Goal: Information Seeking & Learning: Learn about a topic

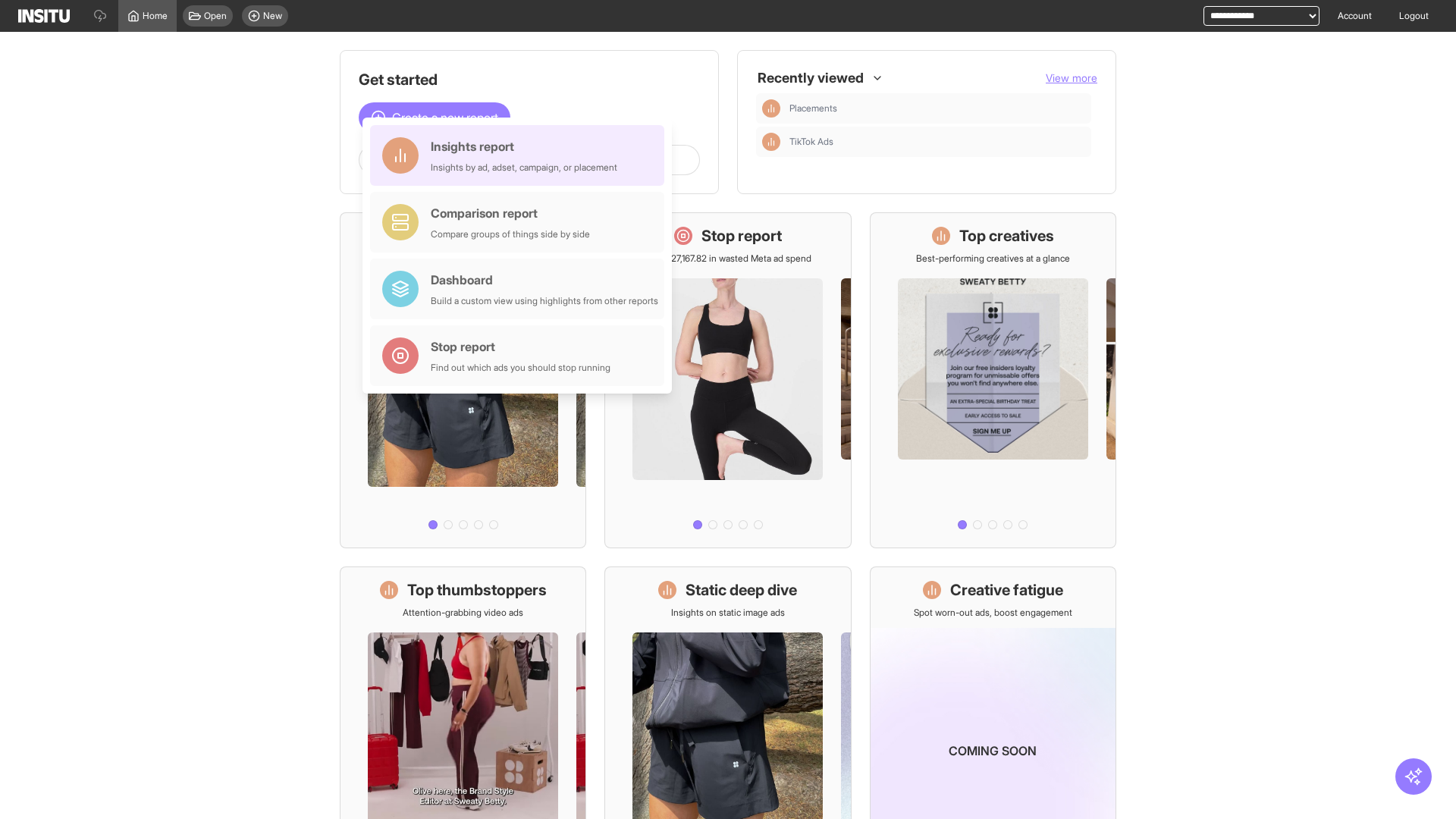
click at [521, 155] on div "Insights report Insights by ad, adset, campaign, or placement" at bounding box center [524, 155] width 187 height 36
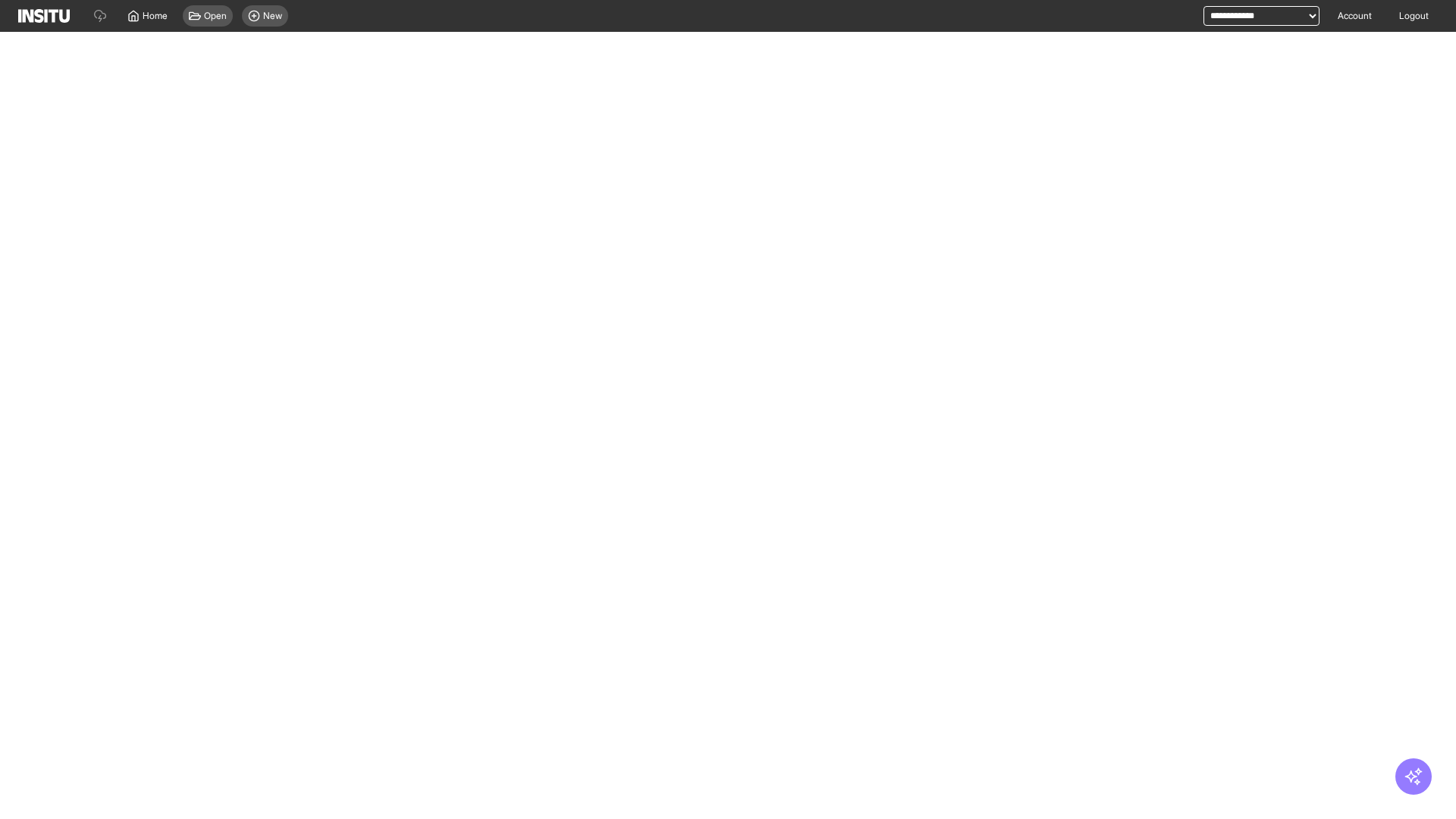
select select "**"
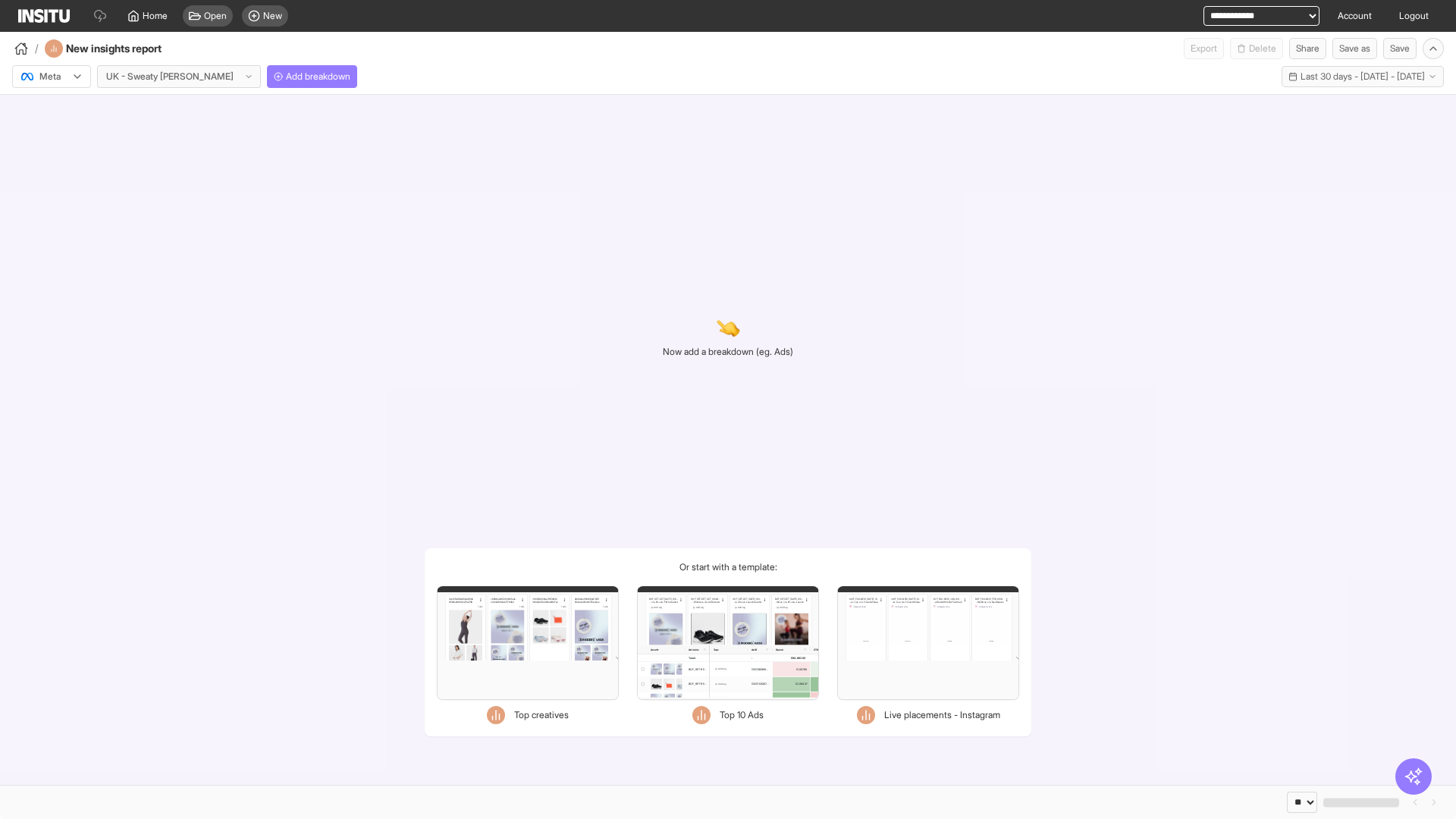
click at [52, 77] on div at bounding box center [40, 76] width 43 height 15
click at [51, 109] on span "Meta" at bounding box center [50, 109] width 20 height 14
click at [286, 77] on span "Add breakdown" at bounding box center [319, 76] width 65 height 12
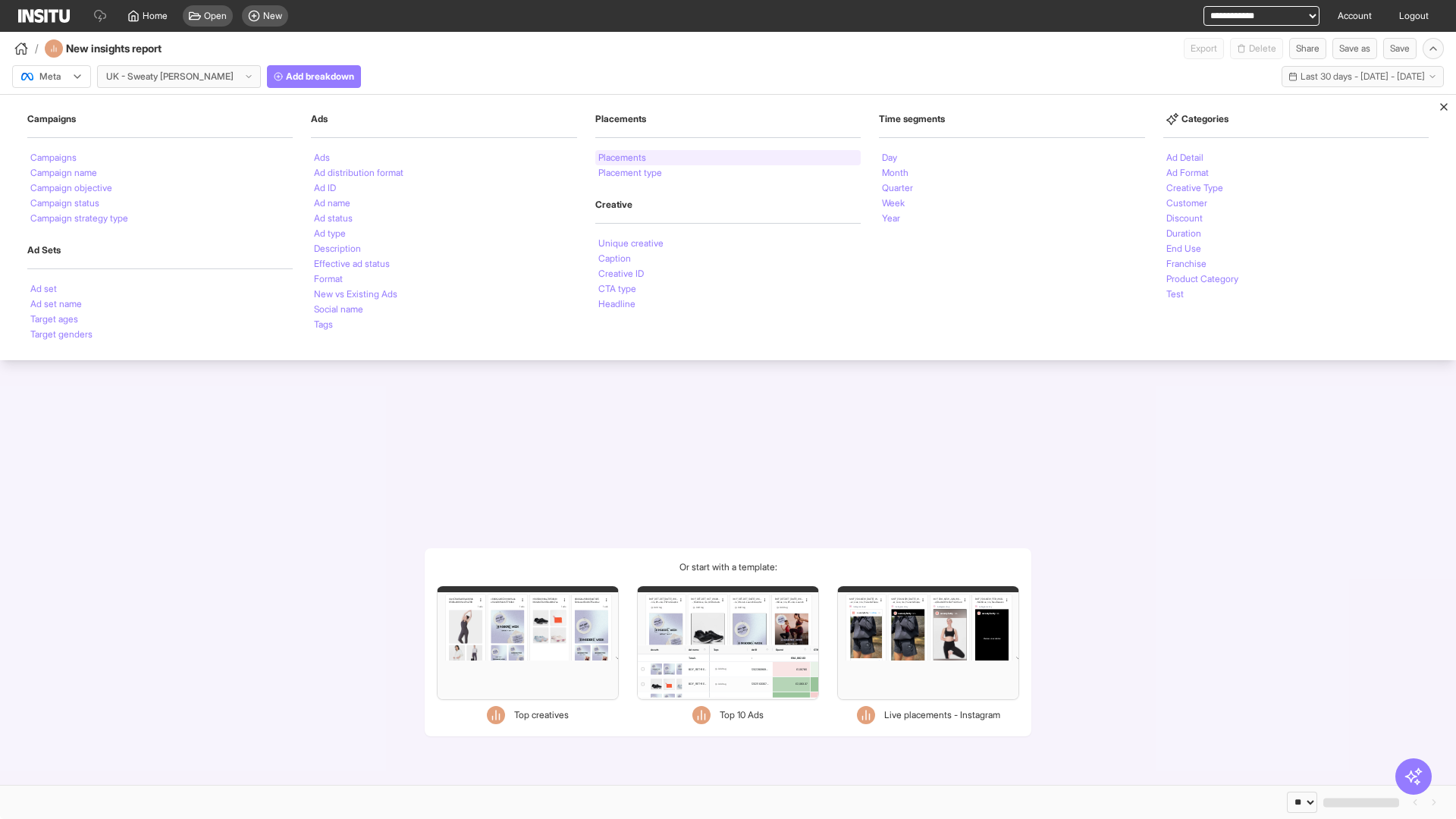
click at [623, 158] on li "Placements" at bounding box center [622, 157] width 48 height 9
